Goal: Find contact information: Find contact information

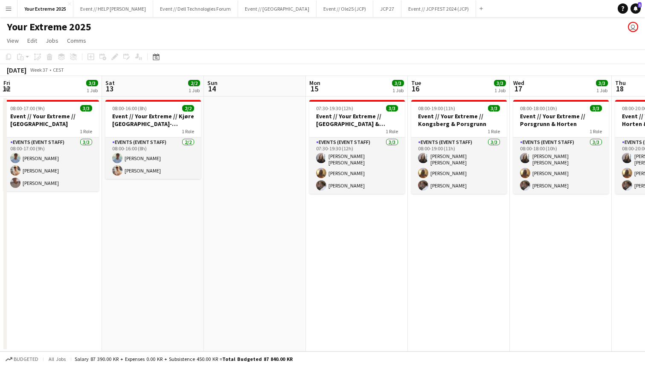
scroll to position [0, 271]
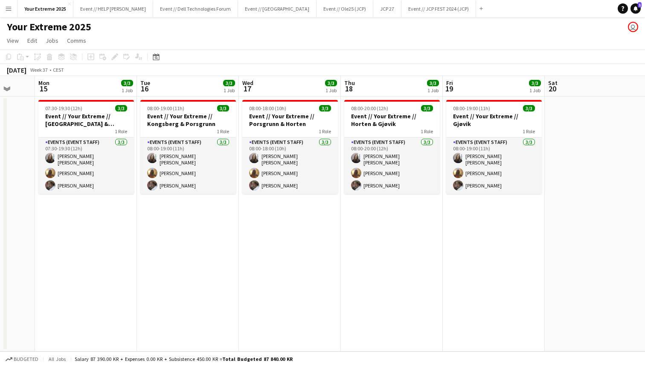
click at [570, 199] on app-date-cell at bounding box center [596, 223] width 102 height 255
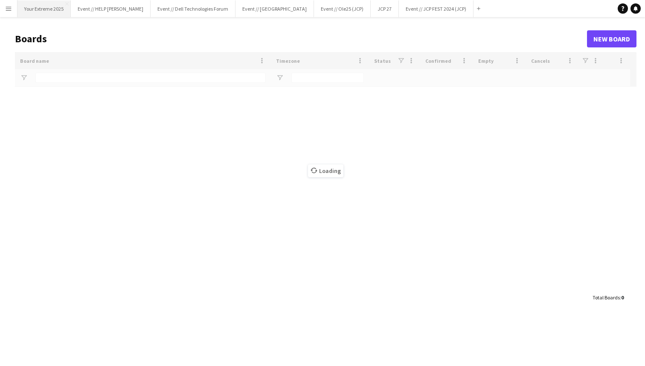
click at [47, 8] on button "Your Extreme 2025 Close" at bounding box center [43, 8] width 53 height 17
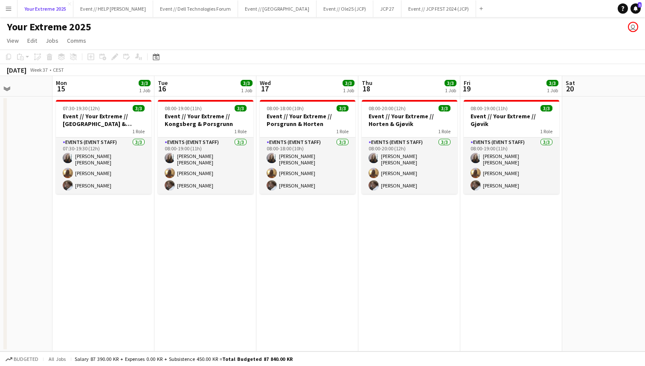
scroll to position [0, 258]
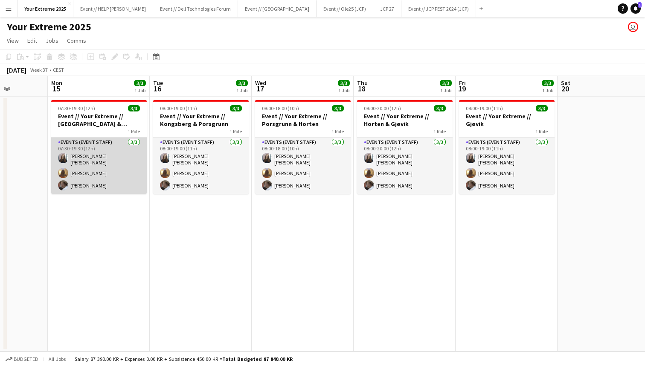
click at [93, 157] on app-card-role "Events (Event Staff) [DATE] 07:30-19:30 (12h) [PERSON_NAME] [PERSON_NAME] [PERS…" at bounding box center [99, 165] width 96 height 56
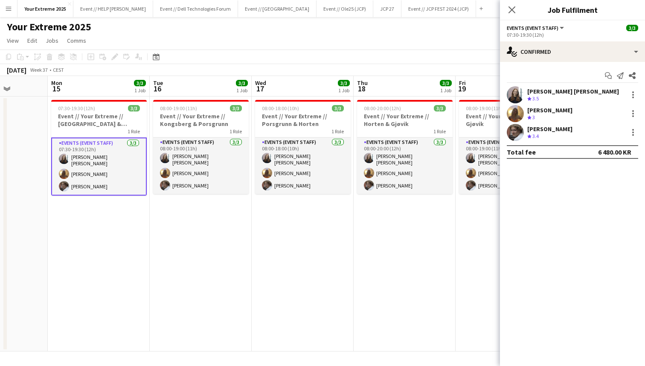
click at [517, 95] on app-user-avatar at bounding box center [515, 94] width 17 height 17
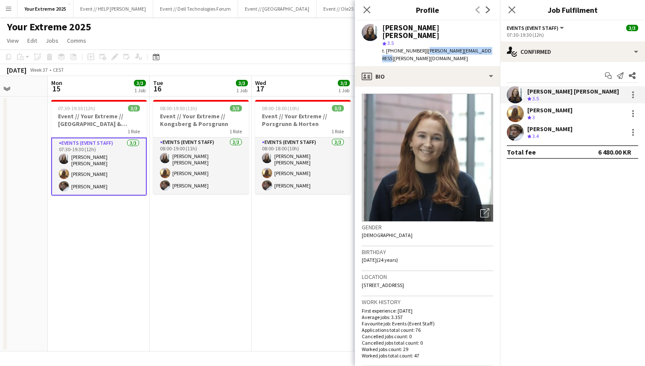
drag, startPoint x: 418, startPoint y: 43, endPoint x: 478, endPoint y: 42, distance: 59.7
click at [478, 47] on span "| [PERSON_NAME][EMAIL_ADDRESS][PERSON_NAME][DOMAIN_NAME]" at bounding box center [436, 54] width 109 height 14
copy span "[PERSON_NAME][EMAIL_ADDRESS][PERSON_NAME][DOMAIN_NAME]"
click at [518, 113] on app-user-avatar at bounding box center [515, 113] width 17 height 17
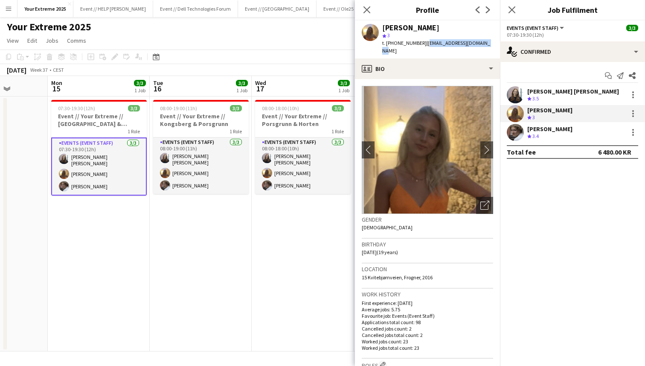
drag, startPoint x: 474, startPoint y: 43, endPoint x: 418, endPoint y: 42, distance: 55.9
click at [418, 42] on span "| [EMAIL_ADDRESS][DOMAIN_NAME]" at bounding box center [436, 47] width 108 height 14
copy span "[EMAIL_ADDRESS][DOMAIN_NAME]"
click at [512, 130] on app-user-avatar at bounding box center [515, 132] width 17 height 17
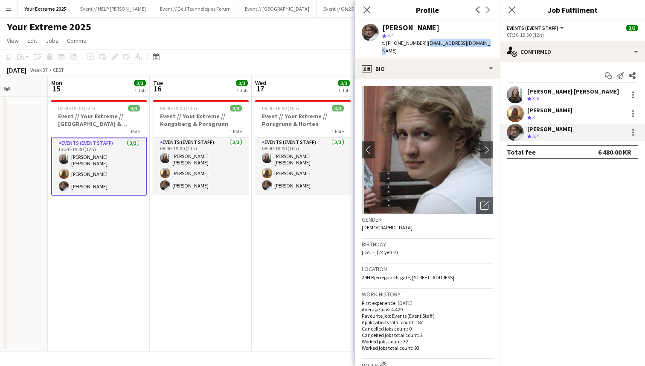
drag, startPoint x: 473, startPoint y: 43, endPoint x: 417, endPoint y: 43, distance: 55.9
click at [417, 43] on span "| [EMAIL_ADDRESS][DOMAIN_NAME]" at bounding box center [436, 47] width 108 height 14
copy span "[EMAIL_ADDRESS][DOMAIN_NAME]"
click at [447, 32] on div "star 3.4" at bounding box center [437, 36] width 111 height 8
click at [517, 112] on app-user-avatar at bounding box center [515, 113] width 17 height 17
